Goal: Information Seeking & Learning: Find specific fact

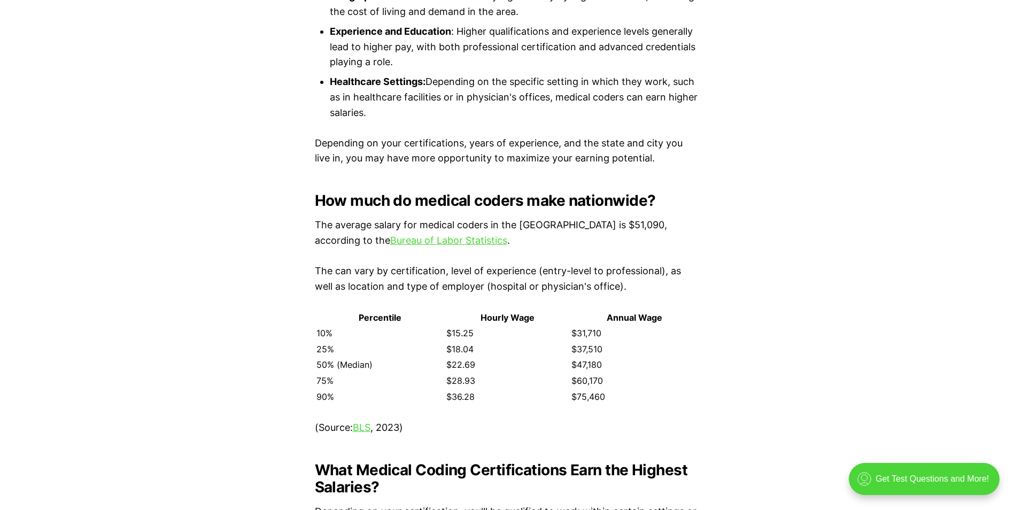
scroll to position [1562, 0]
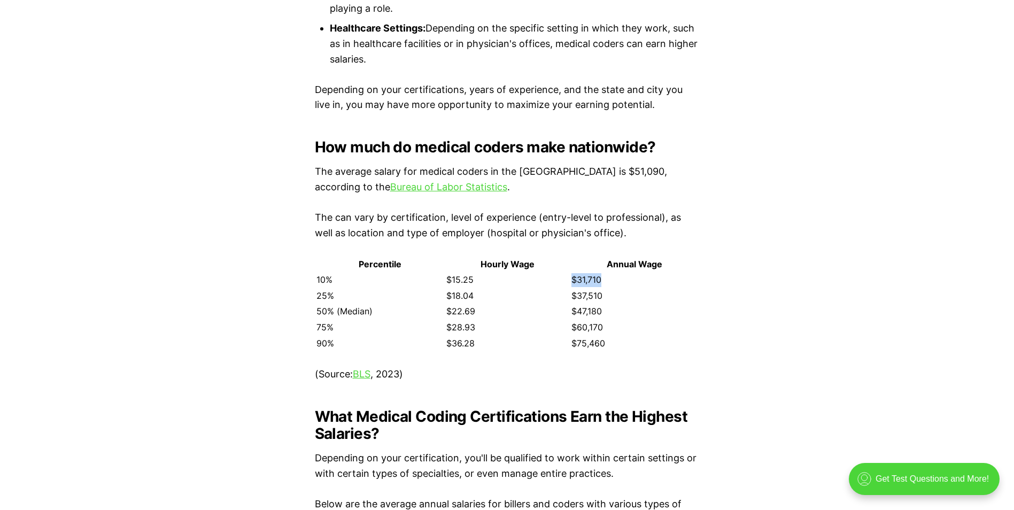
drag, startPoint x: 572, startPoint y: 262, endPoint x: 608, endPoint y: 262, distance: 35.8
click at [608, 273] on td "$31,710" at bounding box center [635, 280] width 128 height 15
drag, startPoint x: 608, startPoint y: 262, endPoint x: 495, endPoint y: 275, distance: 114.0
click at [495, 289] on td "$18.04" at bounding box center [508, 296] width 124 height 15
drag, startPoint x: 449, startPoint y: 261, endPoint x: 476, endPoint y: 261, distance: 26.7
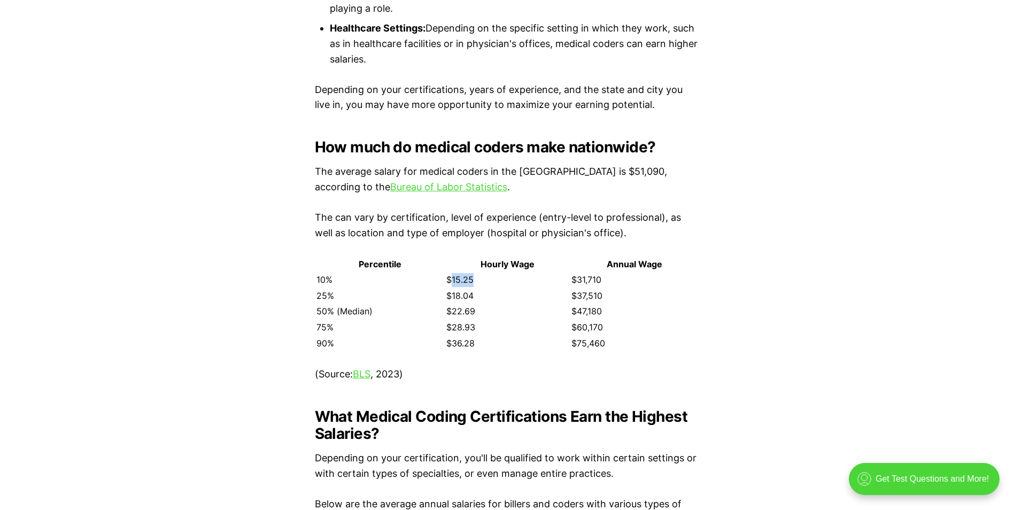
click at [476, 273] on td "$15.25" at bounding box center [508, 280] width 124 height 15
drag, startPoint x: 476, startPoint y: 261, endPoint x: 463, endPoint y: 294, distance: 35.0
click at [463, 304] on td "$22.69" at bounding box center [508, 311] width 124 height 15
drag, startPoint x: 449, startPoint y: 297, endPoint x: 495, endPoint y: 297, distance: 46.0
click at [495, 304] on td "$22.69" at bounding box center [508, 311] width 124 height 15
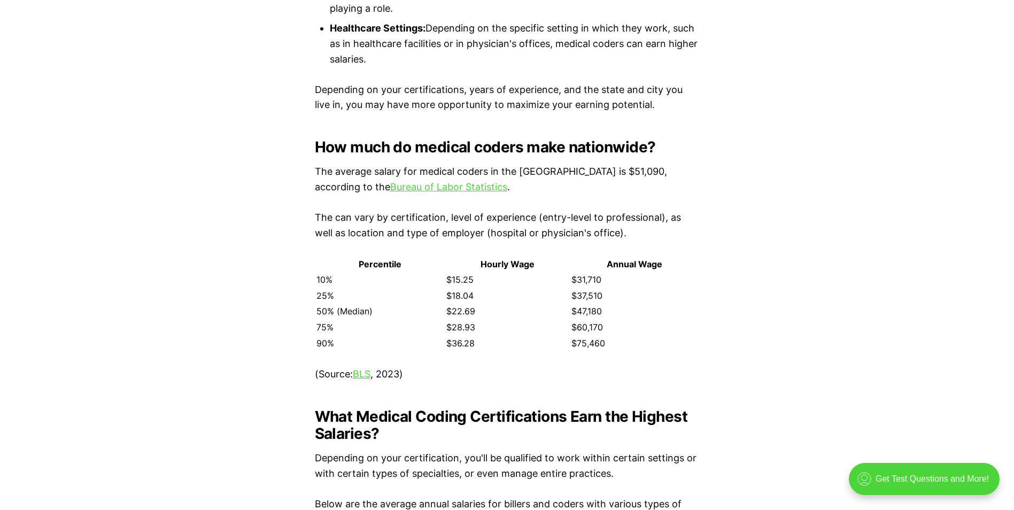
drag, startPoint x: 495, startPoint y: 297, endPoint x: 529, endPoint y: 316, distance: 38.6
click at [529, 320] on td "$28.93" at bounding box center [508, 327] width 124 height 15
drag, startPoint x: 575, startPoint y: 296, endPoint x: 623, endPoint y: 296, distance: 47.6
click at [623, 304] on td "$47,180" at bounding box center [635, 311] width 128 height 15
drag, startPoint x: 623, startPoint y: 296, endPoint x: 656, endPoint y: 319, distance: 40.0
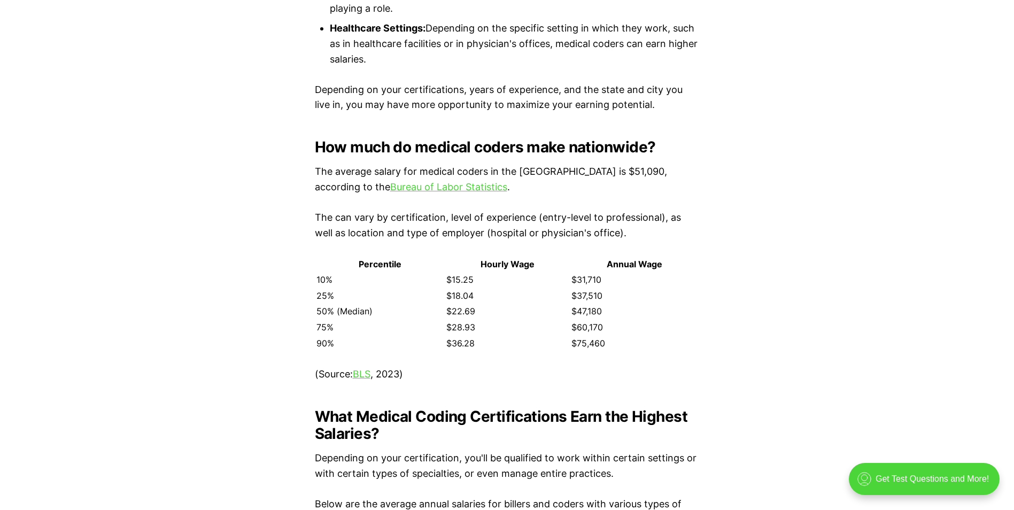
click at [679, 336] on td "$75,460" at bounding box center [635, 343] width 128 height 15
drag, startPoint x: 578, startPoint y: 324, endPoint x: 632, endPoint y: 326, distance: 54.0
click at [632, 336] on td "$75,460" at bounding box center [635, 343] width 128 height 15
drag, startPoint x: 632, startPoint y: 326, endPoint x: 558, endPoint y: 351, distance: 77.4
click at [560, 367] on p "(Source: BLS , 2023)" at bounding box center [507, 374] width 385 height 15
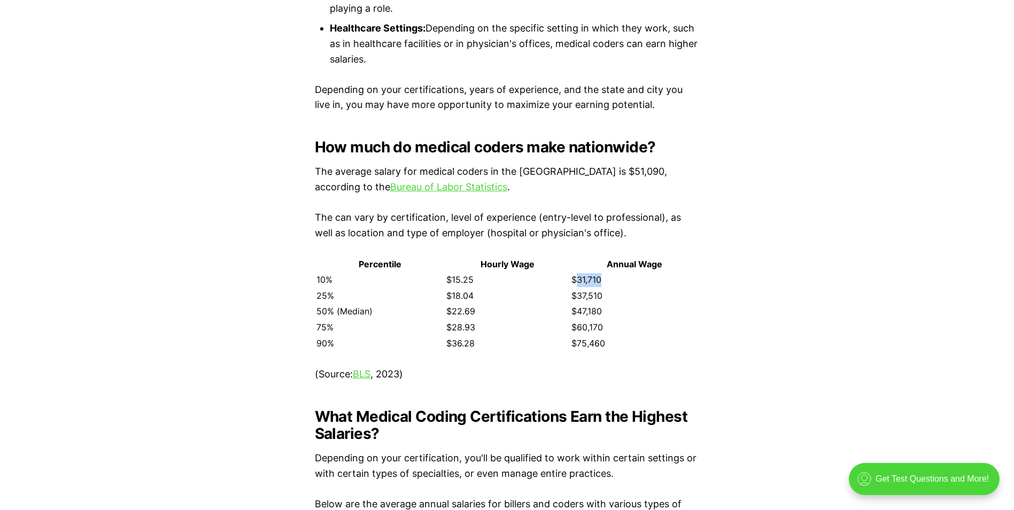
copy td "31,710"
drag, startPoint x: 579, startPoint y: 263, endPoint x: 627, endPoint y: 263, distance: 48.6
click at [627, 273] on td "$31,710" at bounding box center [635, 280] width 128 height 15
